Goal: Information Seeking & Learning: Compare options

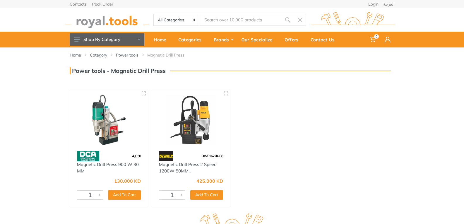
click at [112, 122] on img at bounding box center [109, 120] width 68 height 51
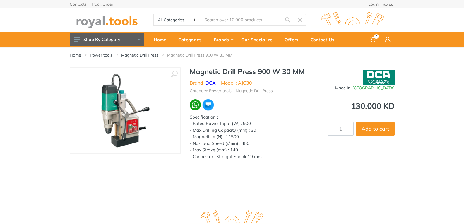
drag, startPoint x: 193, startPoint y: 133, endPoint x: 266, endPoint y: 165, distance: 80.1
click at [266, 160] on div "Specification : - Rated Power Input (W) : 900 - Max.Drilling Capacity (mm) : 30…" at bounding box center [250, 137] width 120 height 46
copy div "Rated Power Input (W) : 900 - Max.Drilling Capacity (mm) : 30 - Magnetism (N) :…"
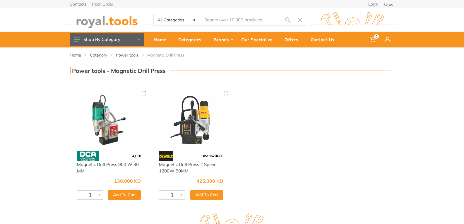
click at [194, 120] on img at bounding box center [191, 120] width 68 height 51
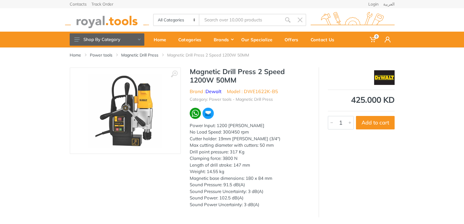
drag, startPoint x: 191, startPoint y: 125, endPoint x: 269, endPoint y: 204, distance: 111.6
click at [269, 204] on div "Power Input: 1200 Watts No Load Speed: 300/450 rpm Cutter holder: 19mm Weldon S…" at bounding box center [250, 165] width 120 height 86
copy div "Power Input: 1200 Watts No Load Speed: 300/450 rpm Cutter holder: 19mm Weldon S…"
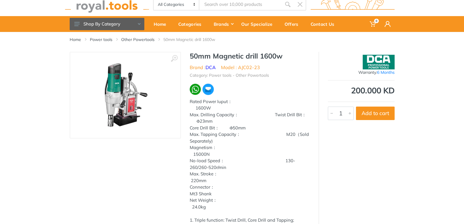
scroll to position [29, 0]
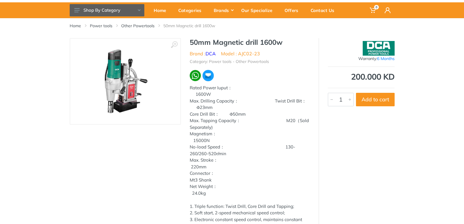
click at [374, 184] on div "Warranty: 6 Months 200.000 KD 5429 1 Add to cart" at bounding box center [356, 171] width 76 height 267
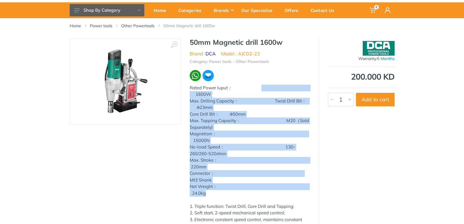
drag, startPoint x: 191, startPoint y: 88, endPoint x: 252, endPoint y: 199, distance: 126.4
click at [252, 200] on div "Rated Power Iuput： 1600W Max. Drilling Capacity： Twist Drill Bit： Φ23mm Core Dr…" at bounding box center [250, 190] width 120 height 211
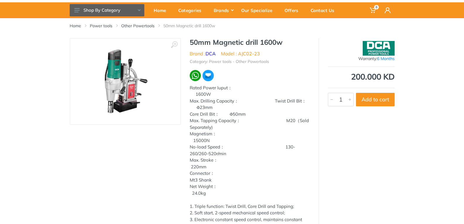
click at [375, 153] on div "Warranty: 6 Months 200.000 KD 5429 1 Add to cart" at bounding box center [356, 171] width 76 height 267
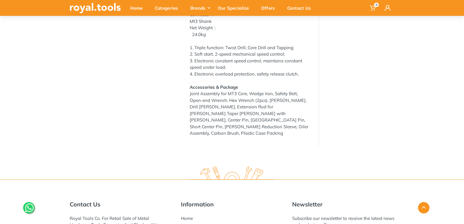
scroll to position [153, 0]
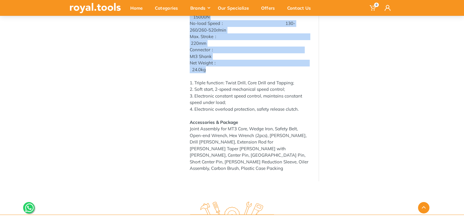
drag, startPoint x: 190, startPoint y: 118, endPoint x: 236, endPoint y: 76, distance: 61.7
click at [236, 76] on div "Rated Power Iuput： 1600W Max. Drilling Capacity： Twist Drill Bit： Φ23mm Core Dr…" at bounding box center [250, 66] width 120 height 211
copy div "Rated Power Iuput： 1600W Max. Drilling Capacity： Twist Drill Bit： Φ23mm Core Dr…"
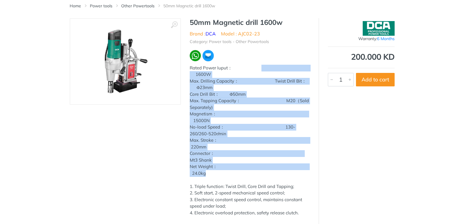
scroll to position [6, 0]
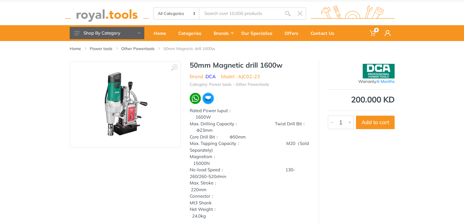
drag, startPoint x: 294, startPoint y: 82, endPoint x: 212, endPoint y: 78, distance: 82.0
click at [294, 82] on ul "Category: Power tools - Other Powertools" at bounding box center [250, 84] width 120 height 8
drag, startPoint x: 190, startPoint y: 64, endPoint x: 288, endPoint y: 63, distance: 97.8
click at [288, 63] on h1 "50mm Magnetic drill 1600w" at bounding box center [250, 65] width 120 height 8
copy h1 "50mm Magnetic drill 1600w"
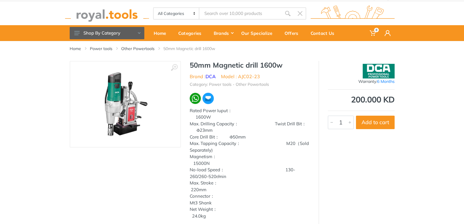
click at [255, 130] on div "Max. Drilling Capacity： Twist Drill Bit： Φ23mm" at bounding box center [250, 127] width 120 height 13
drag, startPoint x: 238, startPoint y: 77, endPoint x: 269, endPoint y: 76, distance: 31.1
click at [269, 76] on ul "Brand : DCA Model : AJC02-23" at bounding box center [250, 76] width 120 height 7
copy li "AJC02-23"
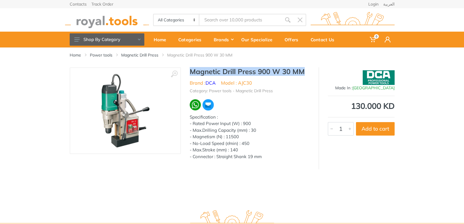
drag, startPoint x: 192, startPoint y: 71, endPoint x: 206, endPoint y: 80, distance: 16.6
click at [206, 76] on h1 "Magnetic Drill Press 900 W 30 MM" at bounding box center [250, 71] width 120 height 8
copy h1 "Magnetic Drill Press 900 W 30 MM"
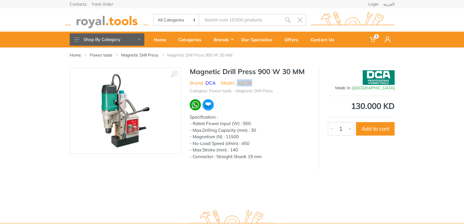
drag, startPoint x: 237, startPoint y: 92, endPoint x: 259, endPoint y: 92, distance: 22.0
click at [259, 86] on ul "Brand : DCA Model : AJC30" at bounding box center [250, 82] width 120 height 7
copy li "AJC30"
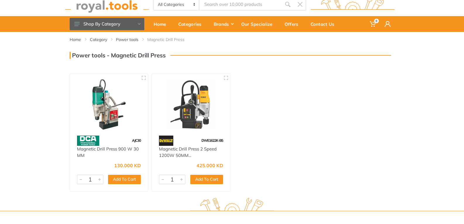
scroll to position [29, 0]
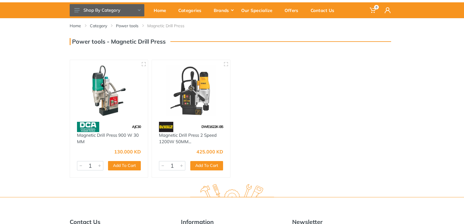
click at [204, 100] on img at bounding box center [191, 90] width 68 height 51
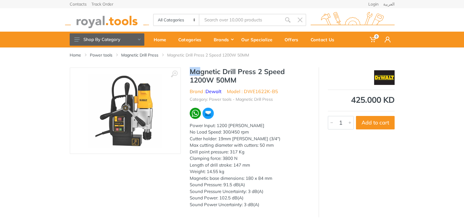
click at [198, 71] on h1 "Magnetic Drill Press 2 Speed 1200W 50MM" at bounding box center [250, 75] width 120 height 17
click at [310, 83] on div "Magnetic Drill Press 2 Speed 1200W 50MM Brand : Dewalt Model : DWE1622K-B5 Cate…" at bounding box center [250, 139] width 138 height 144
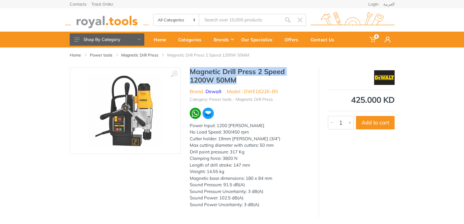
drag, startPoint x: 192, startPoint y: 72, endPoint x: 238, endPoint y: 82, distance: 47.5
click at [238, 82] on h1 "Magnetic Drill Press 2 Speed 1200W 50MM" at bounding box center [250, 75] width 120 height 17
copy h1 "Magnetic Drill Press 2 Speed 1200W 50MM"
